Goal: Entertainment & Leisure: Browse casually

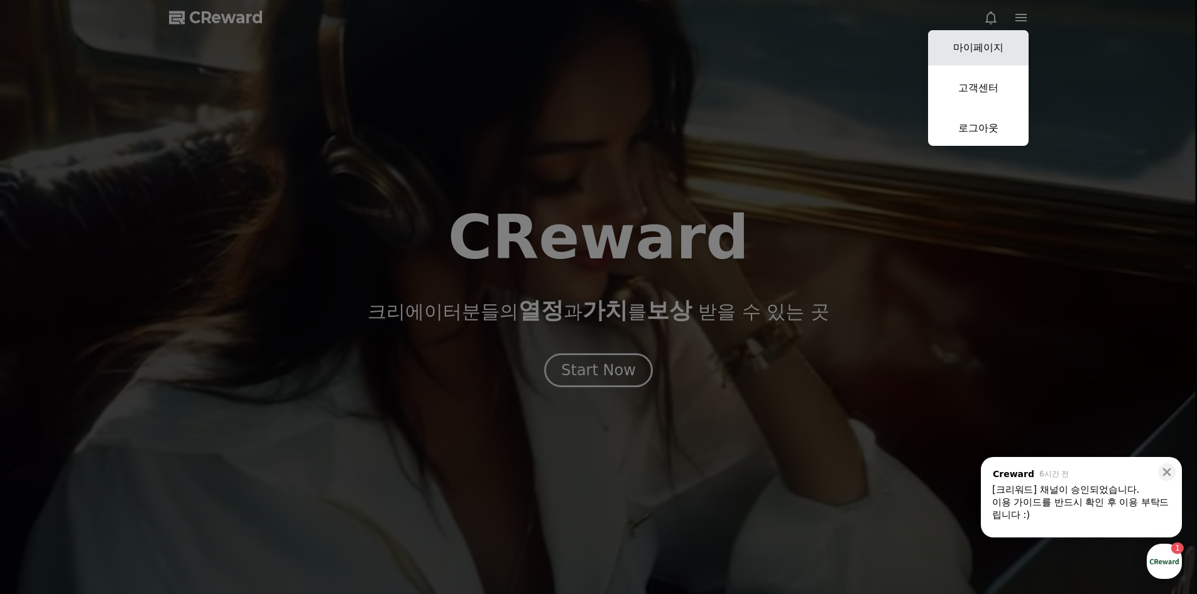
click at [989, 35] on link "마이페이지" at bounding box center [978, 47] width 101 height 35
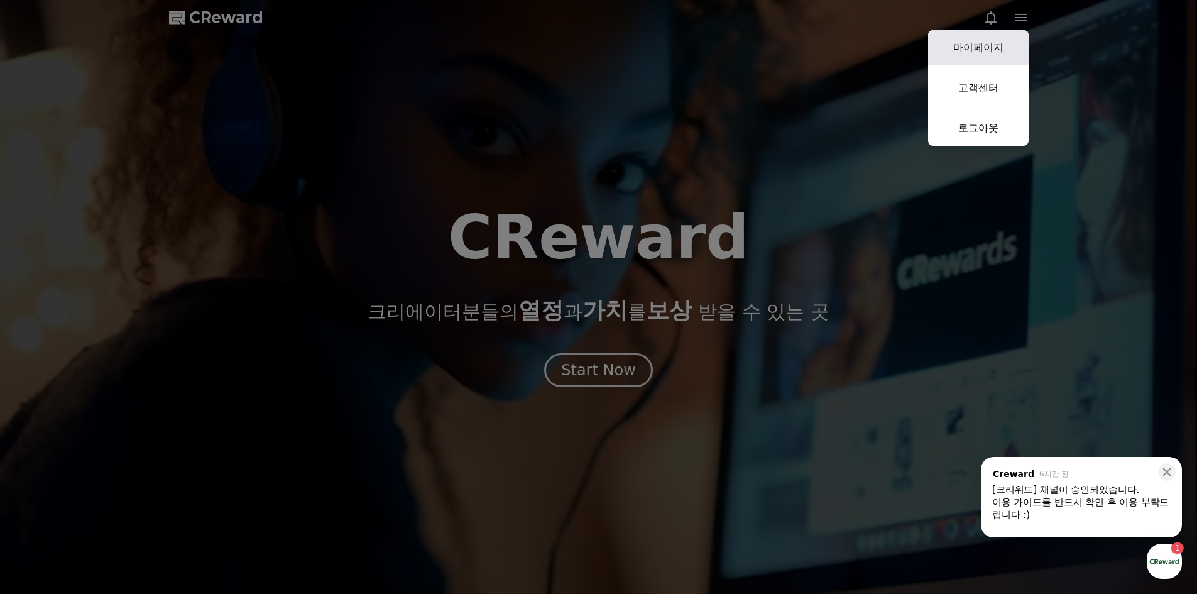
select select "**********"
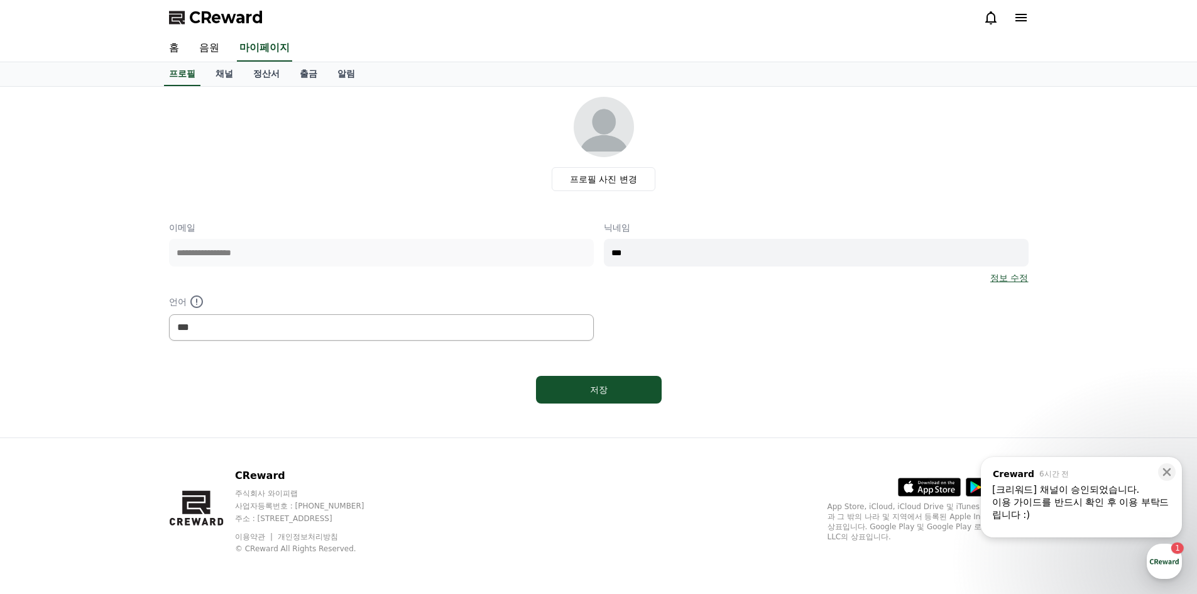
click at [1111, 492] on div "[크리워드] 채널이 승인되었습니다." at bounding box center [1081, 489] width 178 height 13
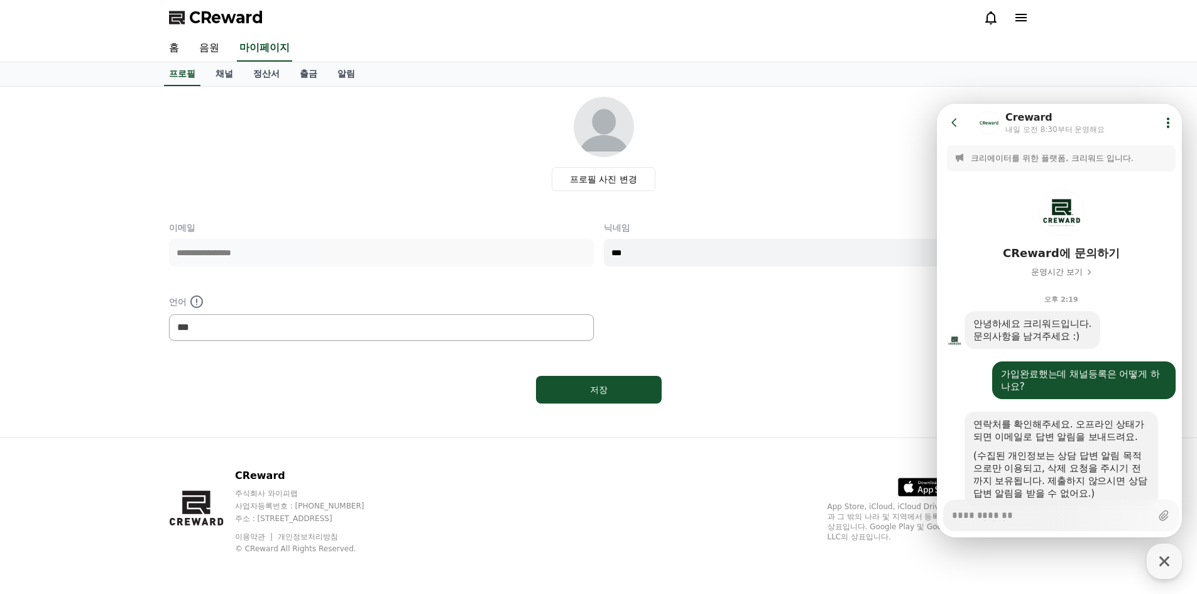
scroll to position [430, 0]
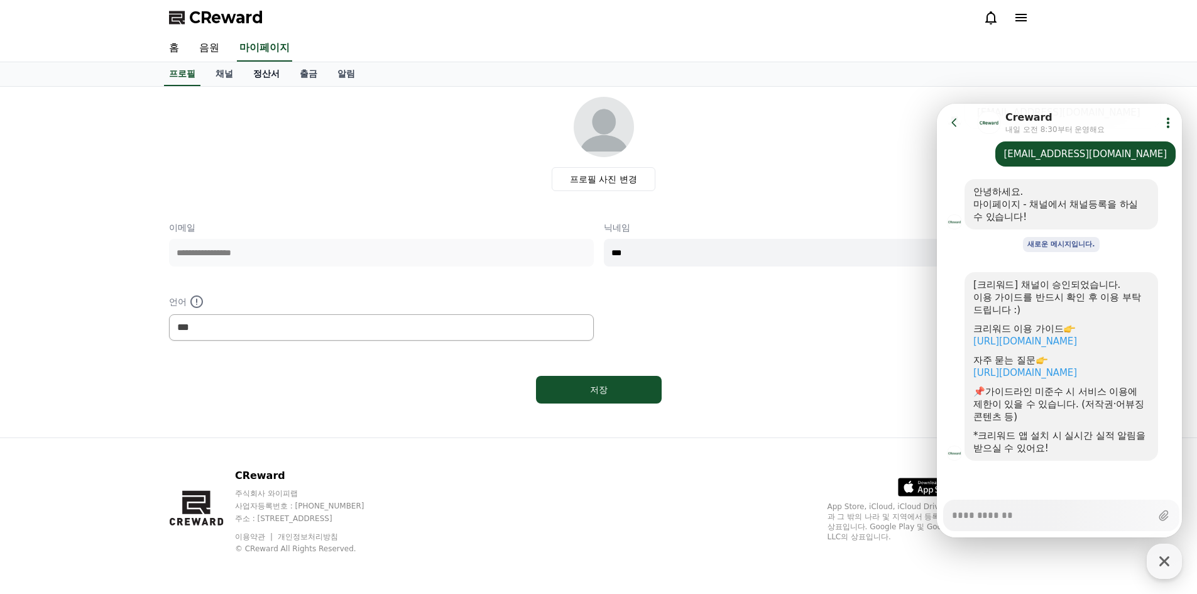
type textarea "*"
click at [243, 70] on link "정산서" at bounding box center [266, 74] width 46 height 24
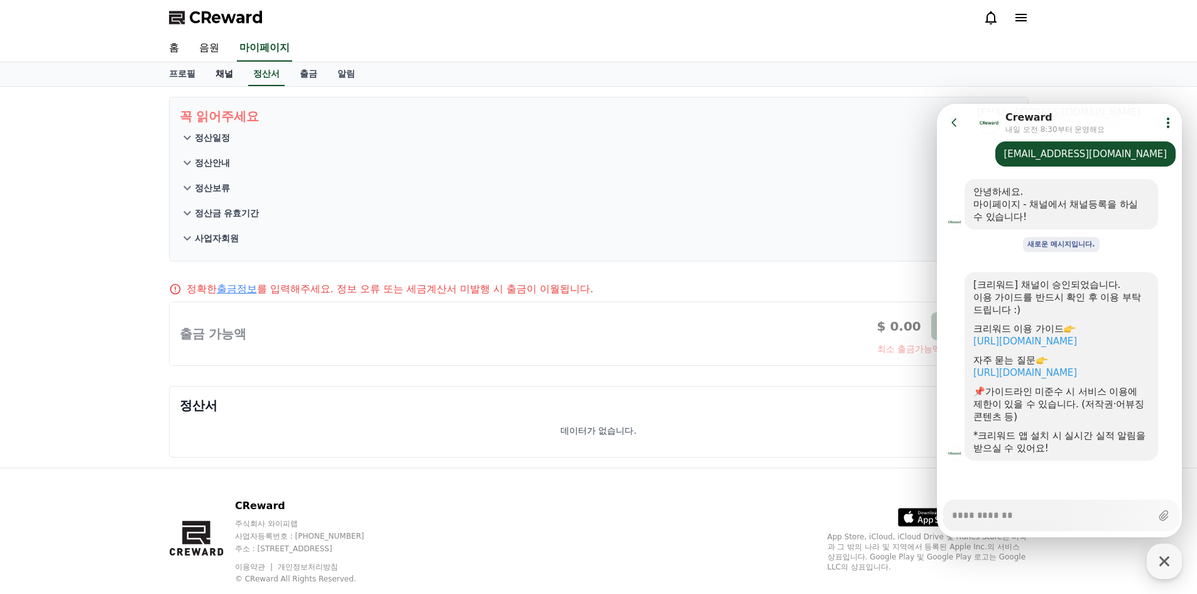
click at [225, 71] on link "채널" at bounding box center [224, 74] width 38 height 24
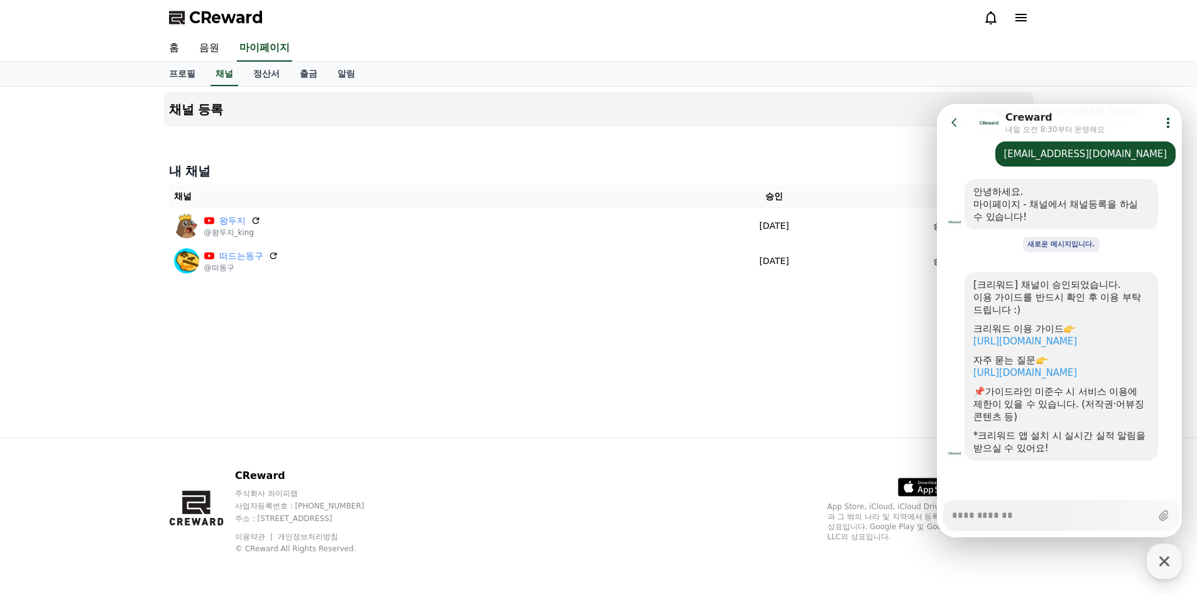
click at [569, 366] on div "채널 등록 내 채널 채널 승인 상태 왕두지 @왕두지_king 2025-09-17 09-17 승인됨 떠드는동구 @떠동구 2025-09-17 09…" at bounding box center [599, 262] width 880 height 351
click at [953, 123] on icon at bounding box center [954, 122] width 13 height 13
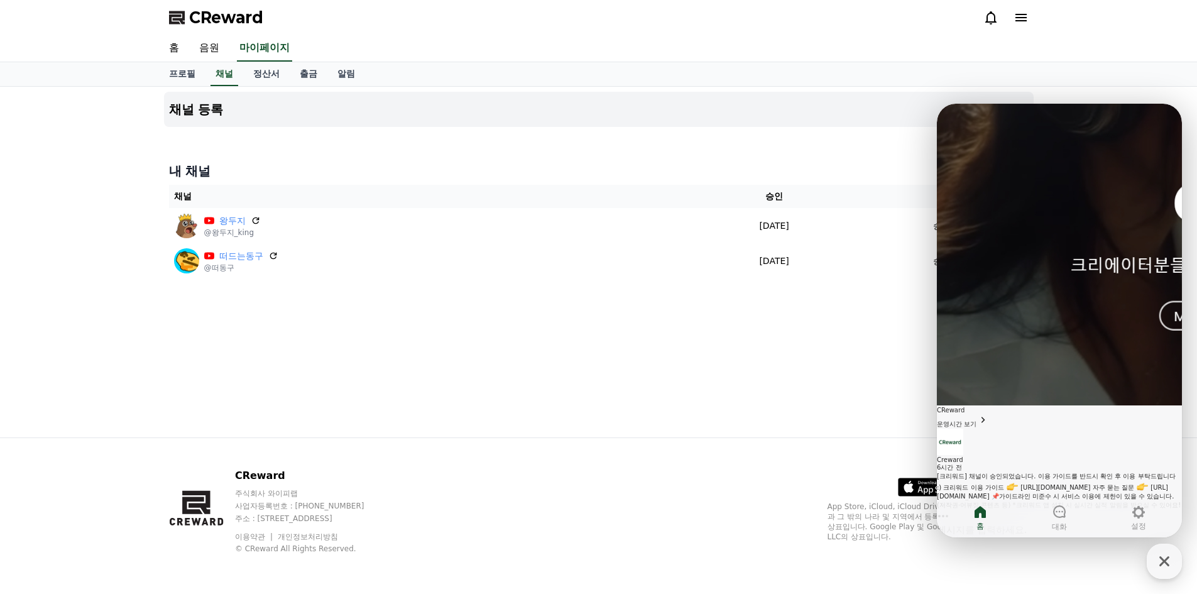
click at [605, 351] on div "채널 등록 내 채널 채널 승인 상태 왕두지 @왕두지_king 2025-09-17 09-17 승인됨 떠드는동구 @떠동구 2025-09-17 09…" at bounding box center [599, 262] width 880 height 351
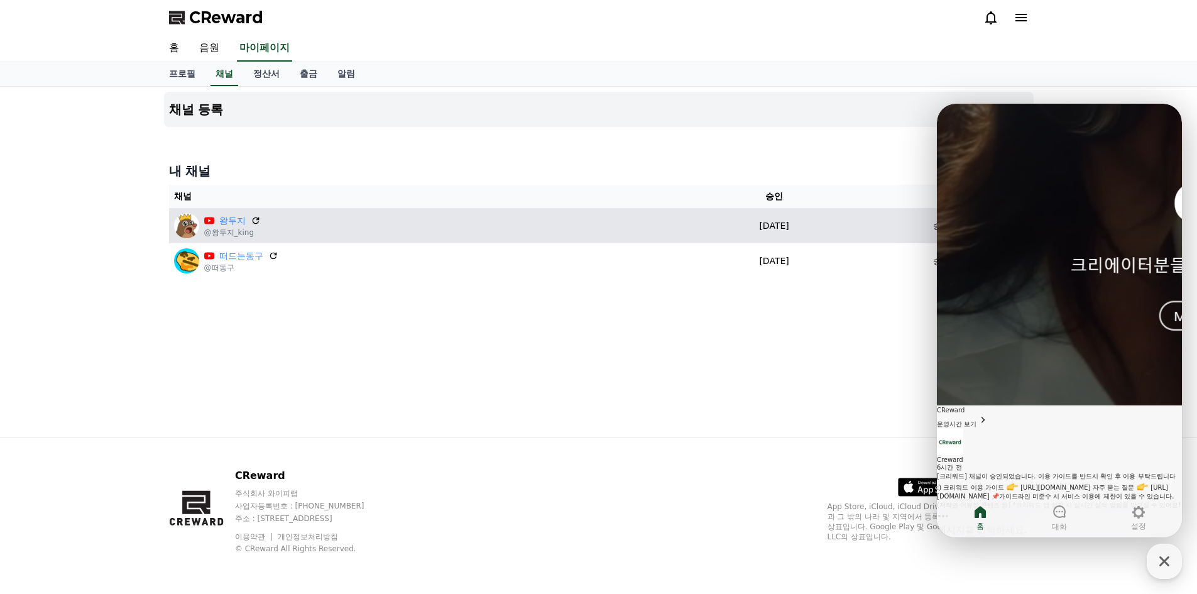
click at [319, 227] on div "왕두지 @왕두지_king" at bounding box center [427, 225] width 506 height 25
click at [180, 227] on img at bounding box center [186, 225] width 25 height 25
click at [229, 216] on link "왕두지" at bounding box center [232, 220] width 26 height 13
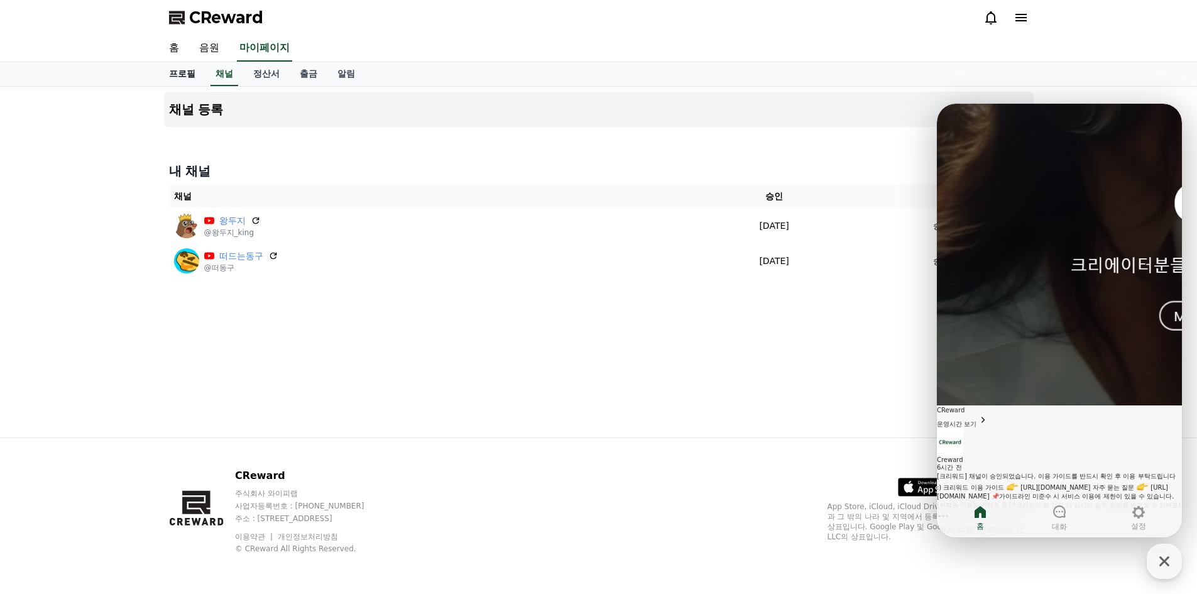
click at [187, 76] on link "프로필" at bounding box center [182, 74] width 46 height 24
select select "**********"
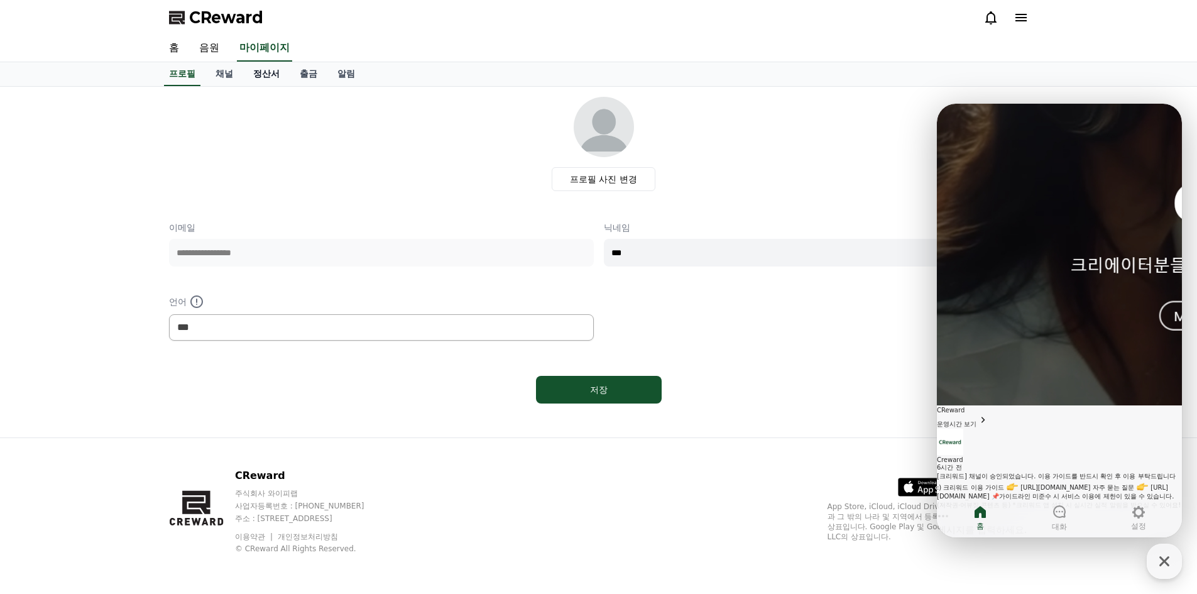
click at [269, 74] on link "정산서" at bounding box center [266, 74] width 46 height 24
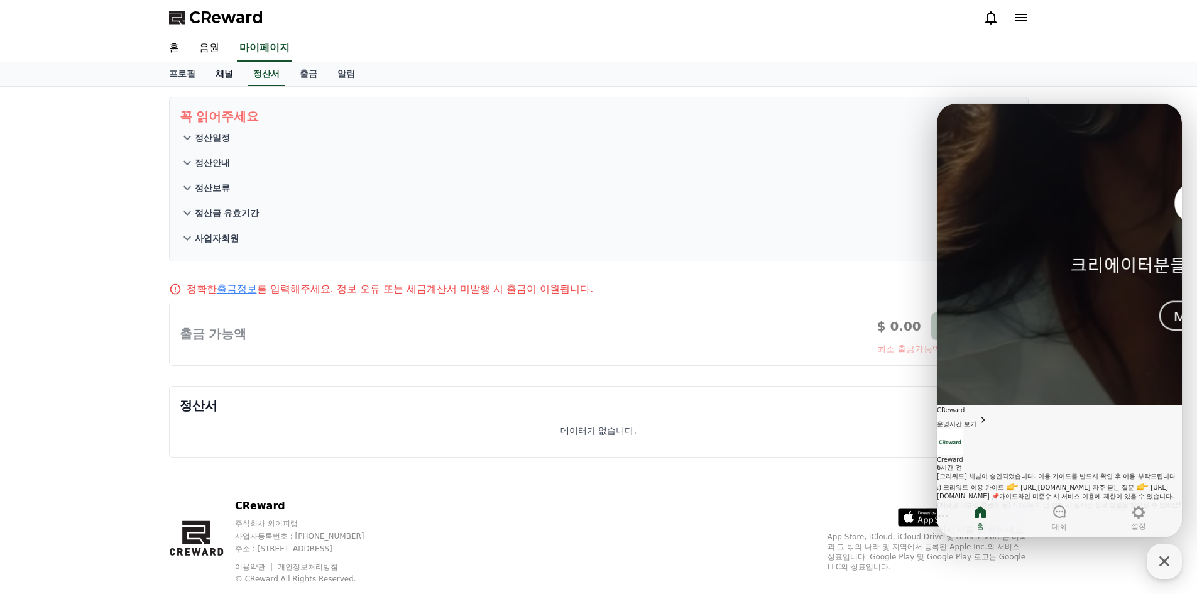
click at [224, 72] on link "채널" at bounding box center [224, 74] width 38 height 24
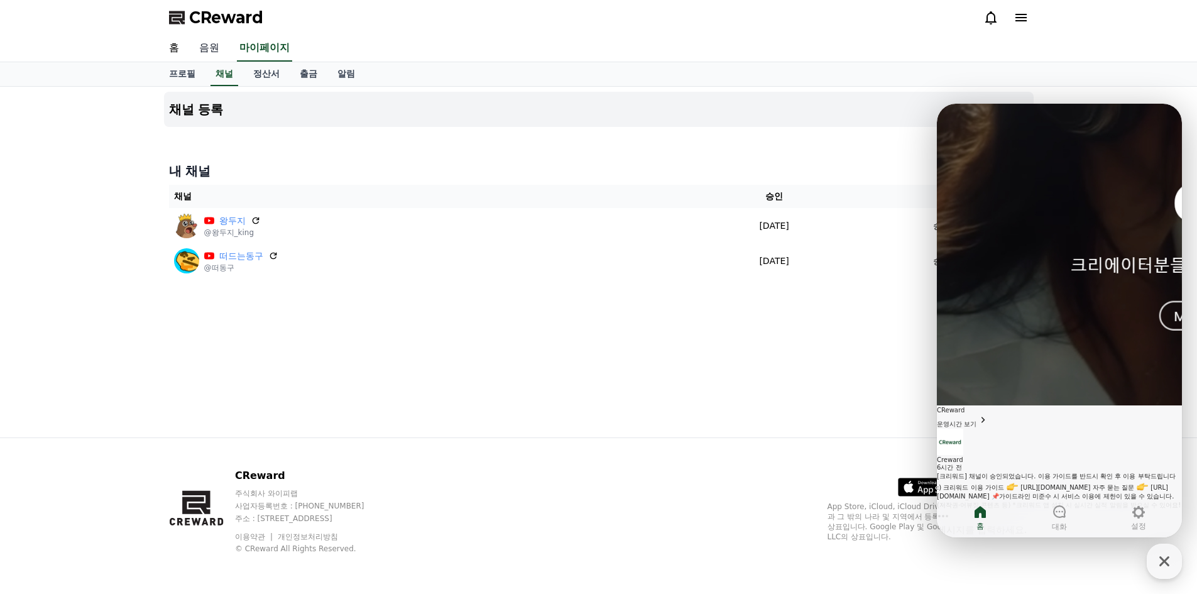
click at [217, 51] on link "음원" at bounding box center [209, 48] width 40 height 26
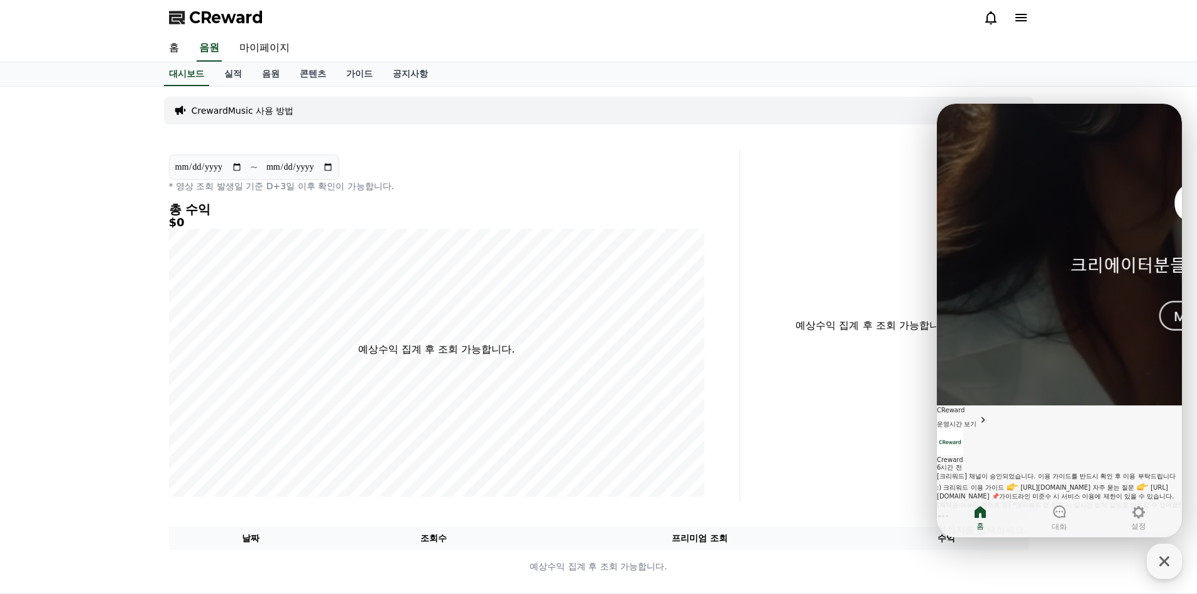
click at [231, 163] on input "**********" at bounding box center [209, 167] width 68 height 14
click at [222, 27] on span "CReward" at bounding box center [226, 18] width 74 height 20
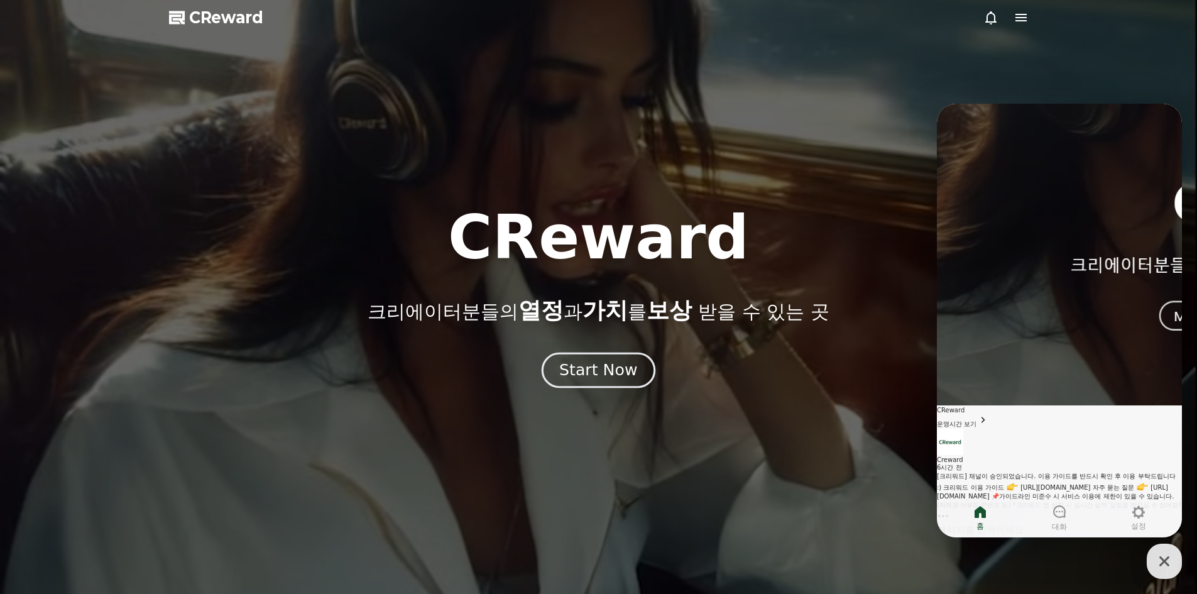
click at [611, 373] on div "Start Now" at bounding box center [598, 369] width 78 height 21
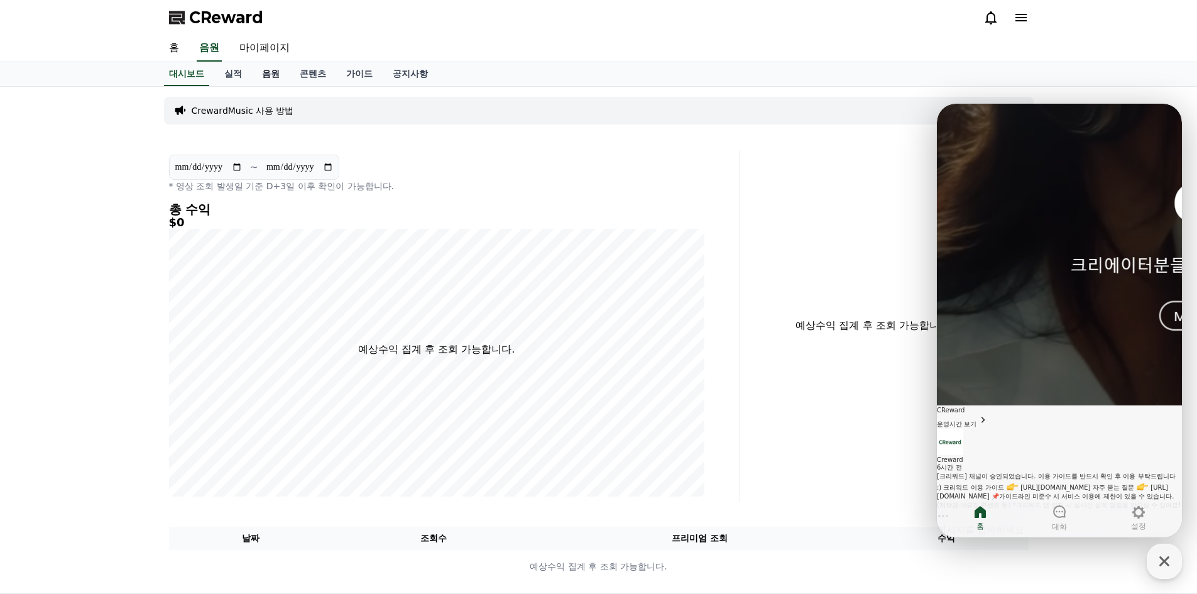
click at [278, 74] on link "음원" at bounding box center [271, 74] width 38 height 24
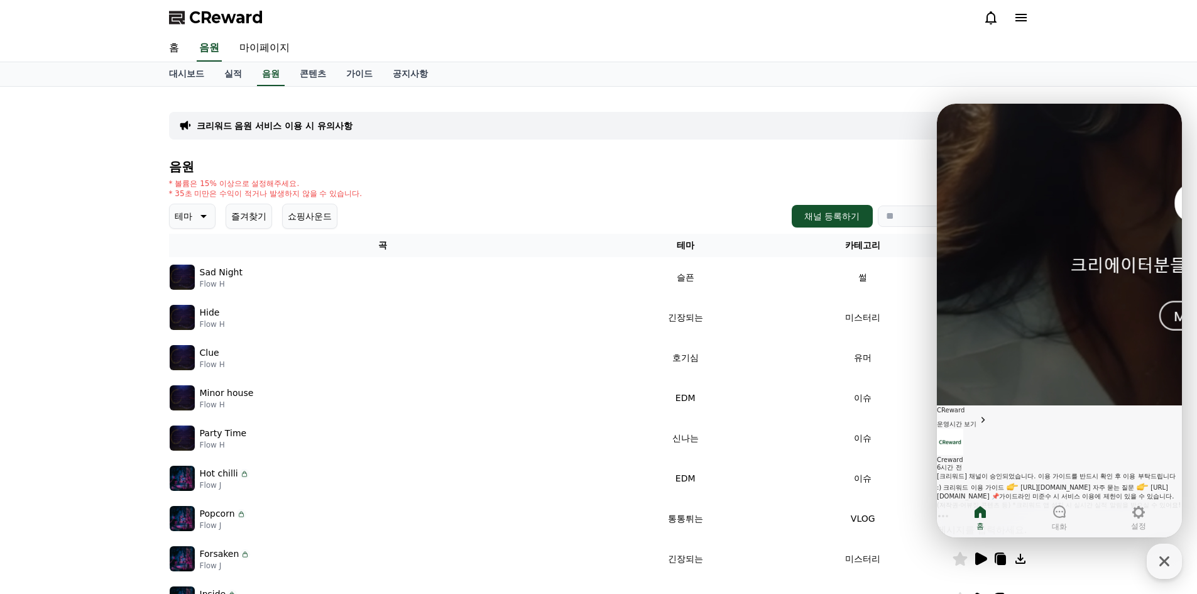
click at [184, 278] on img at bounding box center [182, 276] width 25 height 25
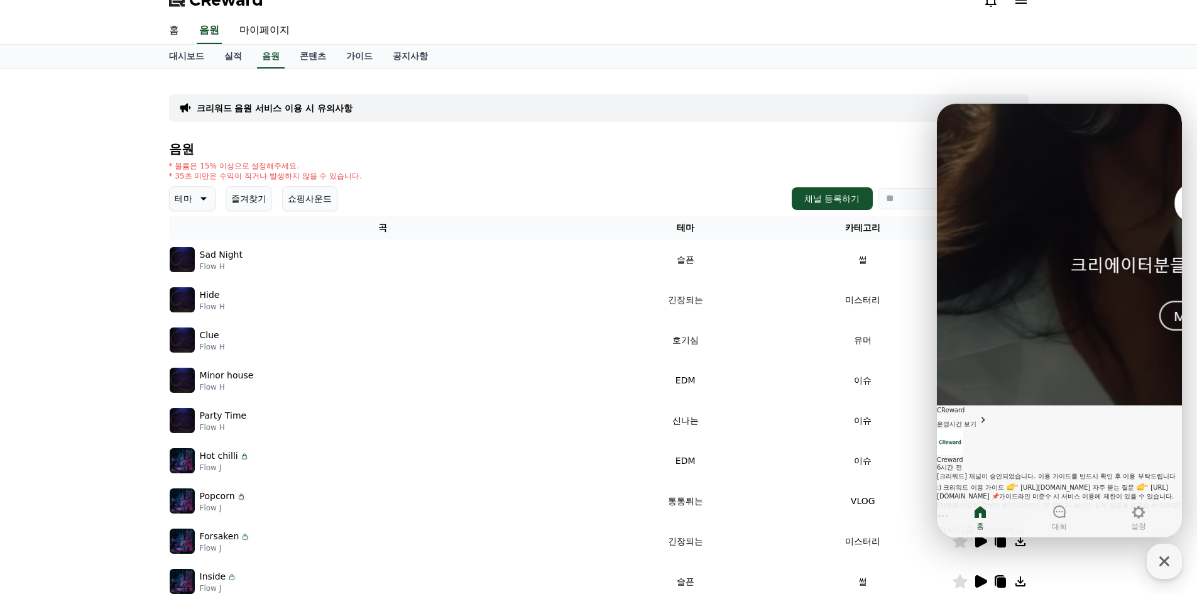
scroll to position [257, 0]
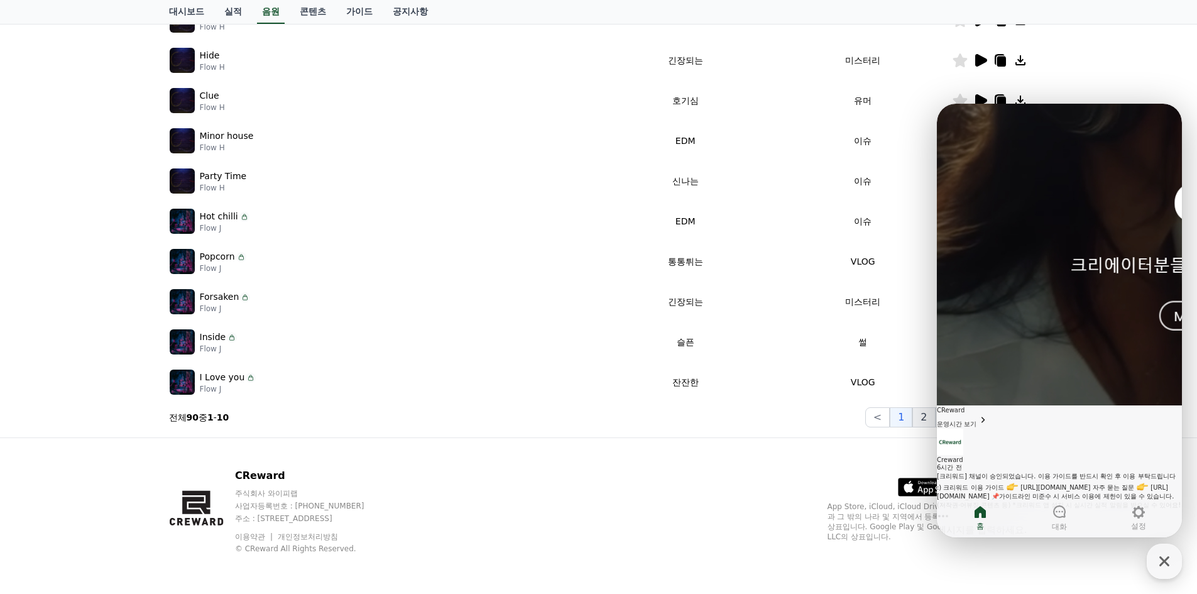
click at [919, 417] on button "2" at bounding box center [923, 417] width 23 height 20
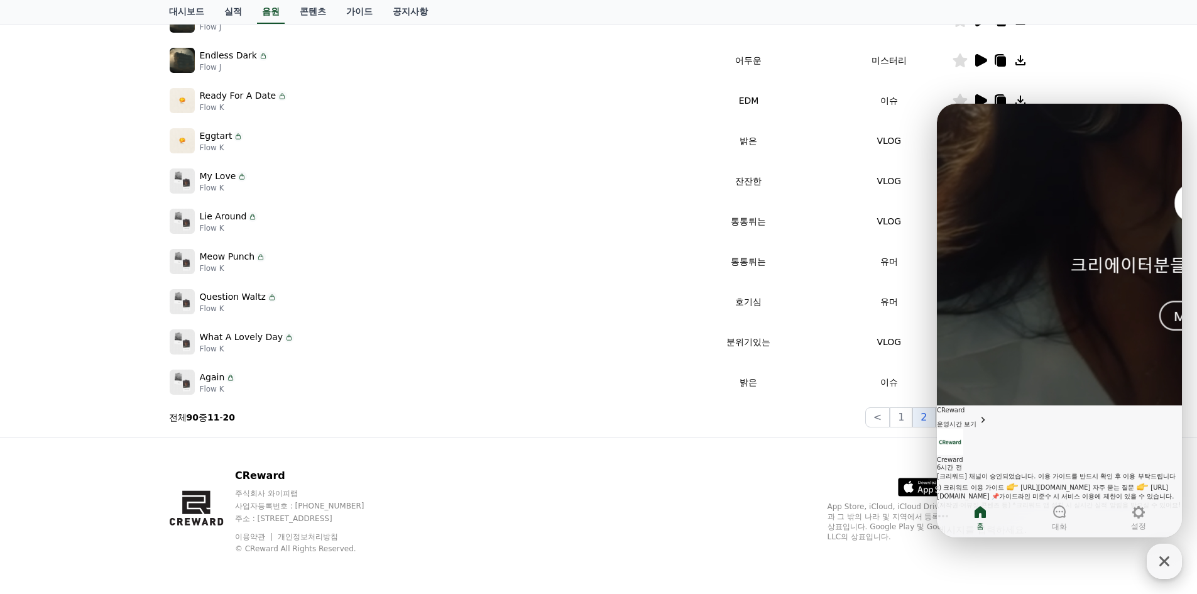
drag, startPoint x: 1166, startPoint y: 560, endPoint x: 1160, endPoint y: 558, distance: 6.6
click at [1166, 560] on icon "button" at bounding box center [1164, 561] width 10 height 10
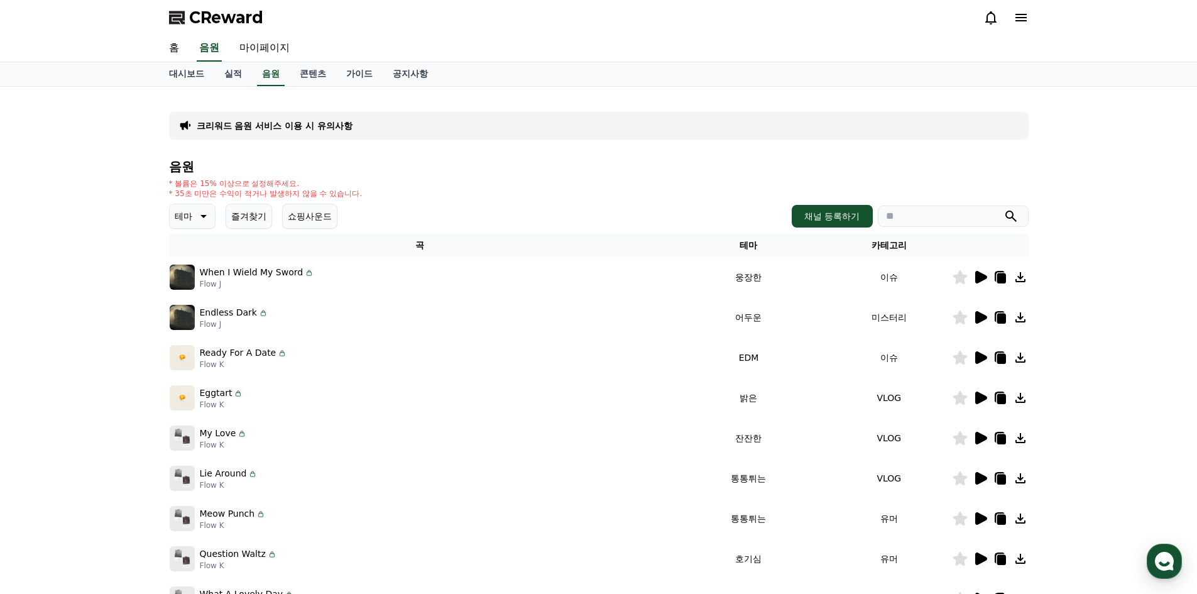
click at [207, 219] on icon at bounding box center [202, 216] width 15 height 15
click at [199, 241] on button "호기심" at bounding box center [189, 252] width 36 height 28
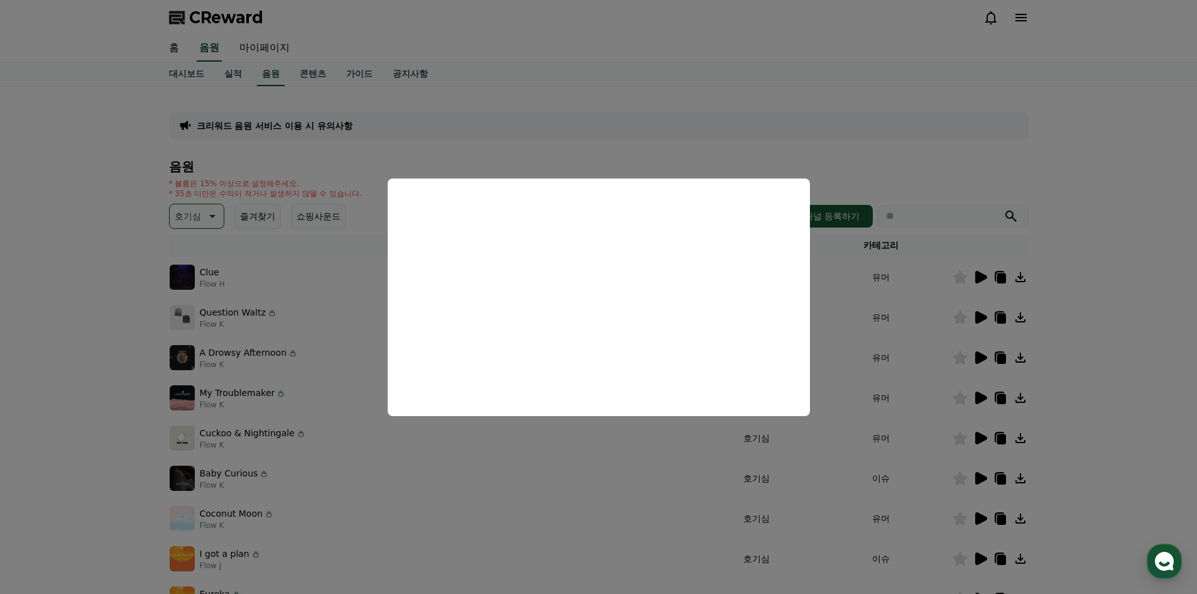
click at [134, 369] on button "close modal" at bounding box center [598, 297] width 1197 height 594
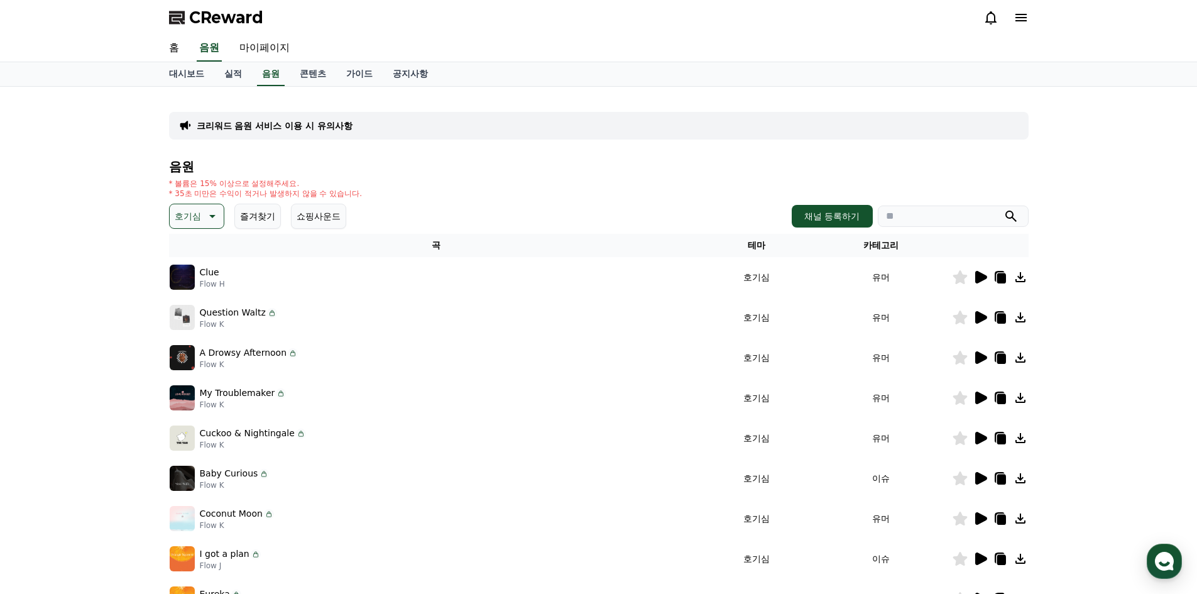
click at [207, 222] on icon at bounding box center [211, 216] width 15 height 15
click at [192, 351] on button "코믹한" at bounding box center [189, 353] width 36 height 28
click at [980, 313] on icon at bounding box center [981, 317] width 12 height 13
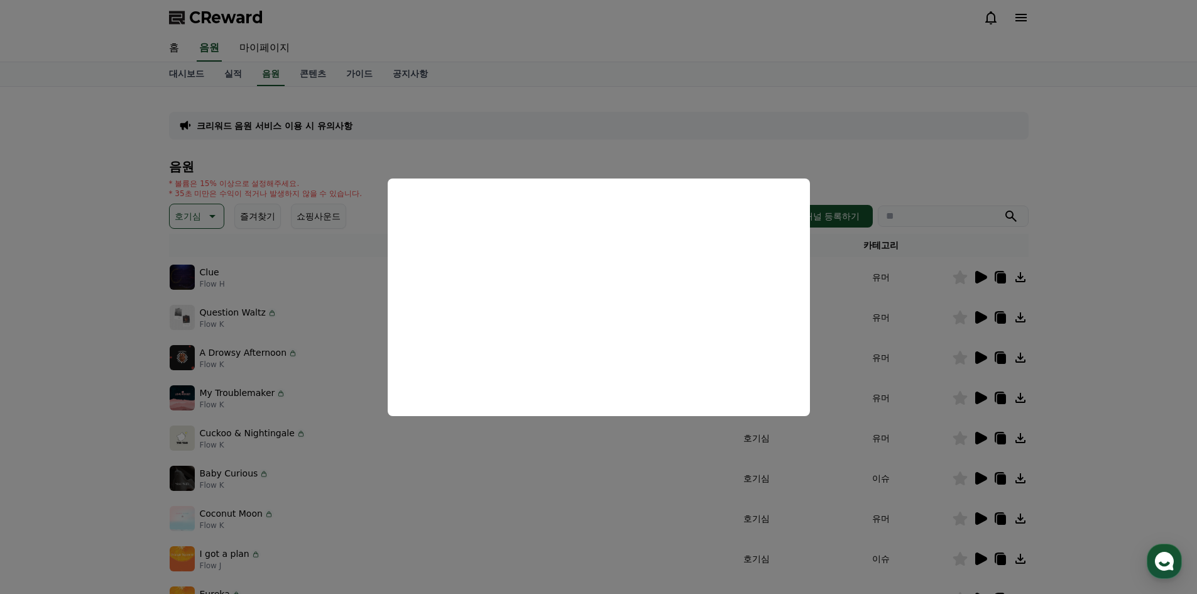
click at [1109, 375] on button "close modal" at bounding box center [598, 297] width 1197 height 594
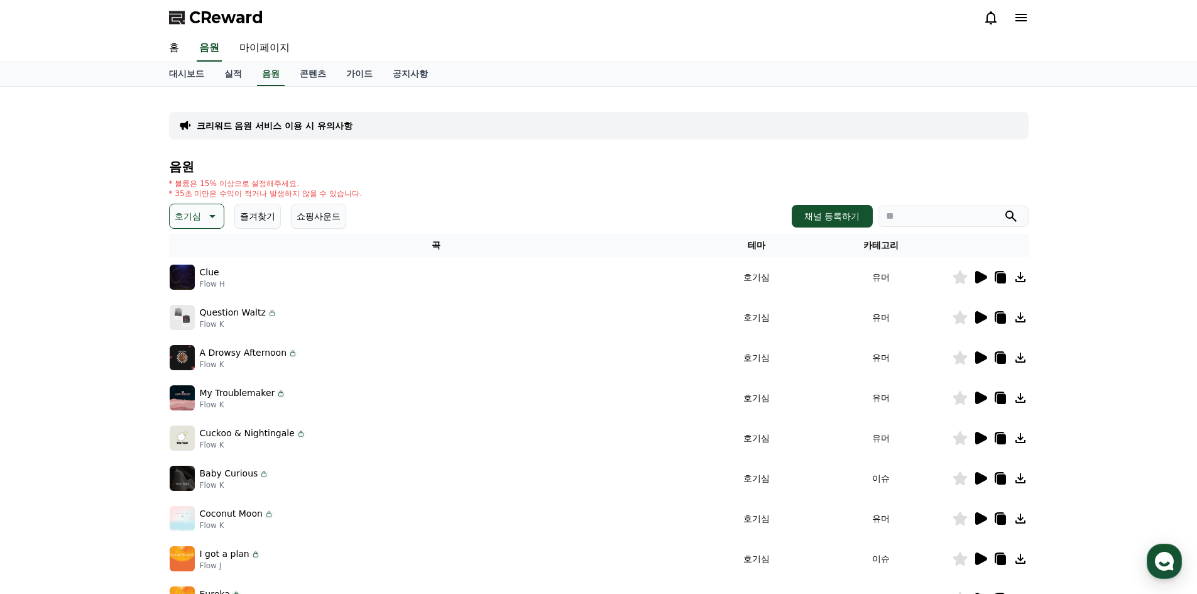
click at [976, 357] on icon at bounding box center [981, 357] width 12 height 13
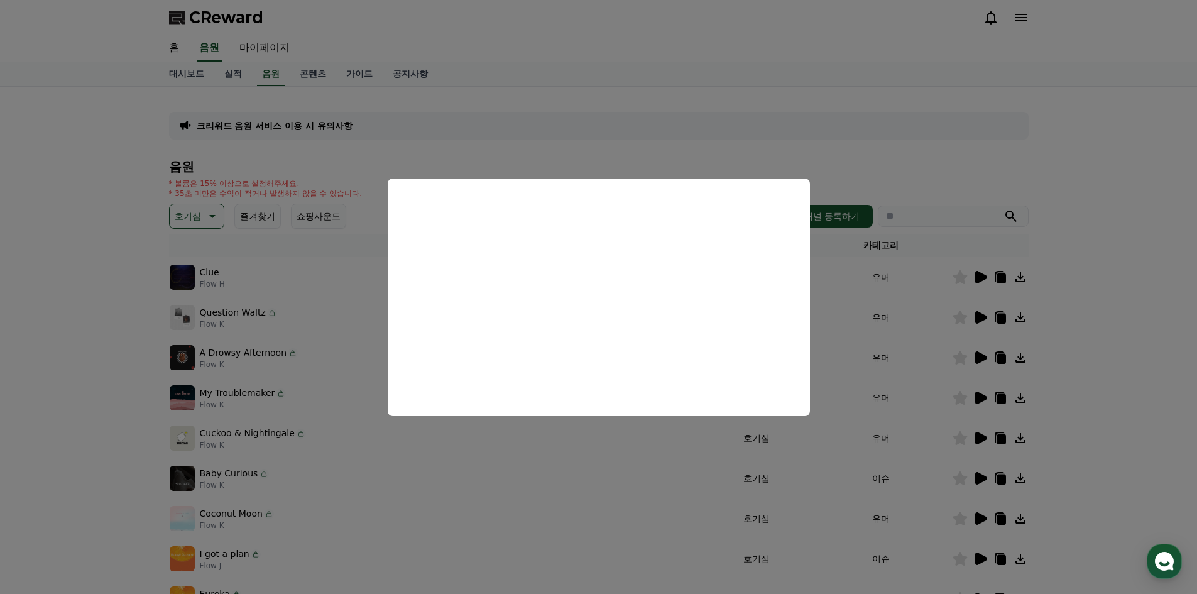
click at [973, 272] on button "close modal" at bounding box center [598, 297] width 1197 height 594
